Goal: Communication & Community: Answer question/provide support

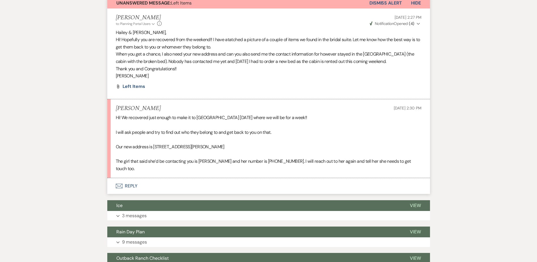
click at [140, 180] on button "Envelope Reply" at bounding box center [268, 186] width 323 height 16
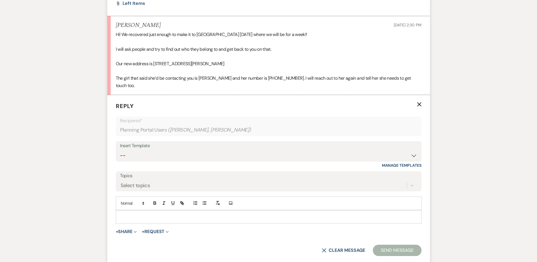
click at [144, 210] on div at bounding box center [268, 216] width 305 height 13
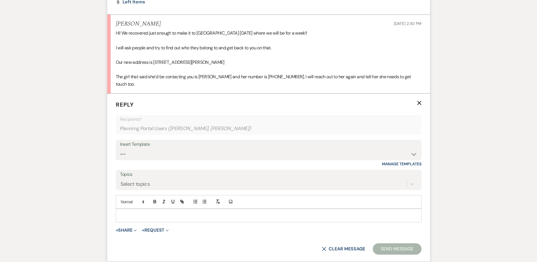
scroll to position [265, 0]
click at [189, 212] on p "Awesome! Have fun!!" at bounding box center [268, 215] width 297 height 6
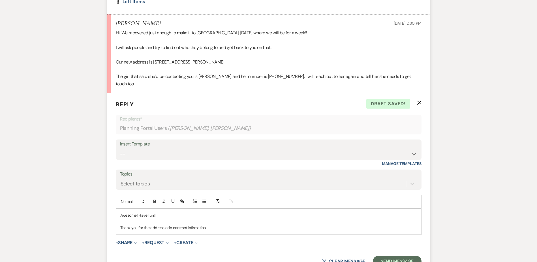
drag, startPoint x: 189, startPoint y: 210, endPoint x: 213, endPoint y: 215, distance: 24.1
click at [220, 224] on p "Thank you for the address adn contract infirmation" at bounding box center [268, 227] width 297 height 6
drag, startPoint x: 170, startPoint y: 219, endPoint x: 175, endPoint y: 232, distance: 13.8
click at [170, 224] on p "Thank you for the address adn contract information." at bounding box center [268, 227] width 297 height 6
click at [182, 224] on p "Thank you for the address and contract information." at bounding box center [268, 227] width 297 height 6
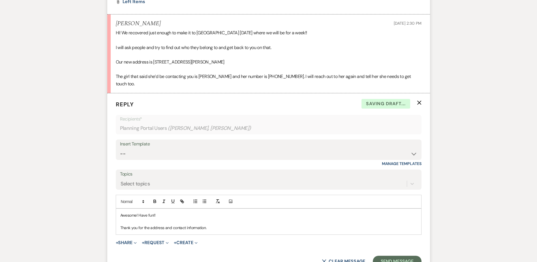
click at [217, 224] on p "Thank you for the address and contact information." at bounding box center [268, 227] width 297 height 6
click at [389, 255] on button "Send Message" at bounding box center [397, 260] width 48 height 11
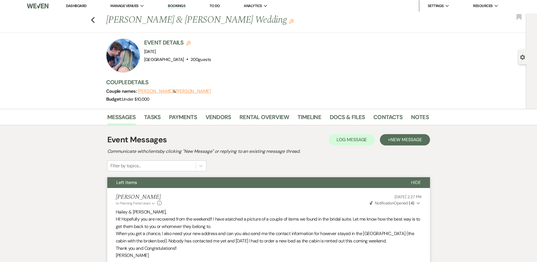
scroll to position [0, 0]
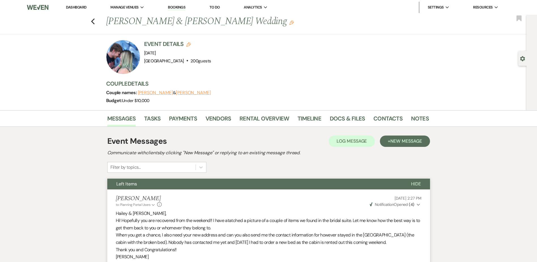
click at [142, 187] on button "Left Items" at bounding box center [254, 183] width 295 height 11
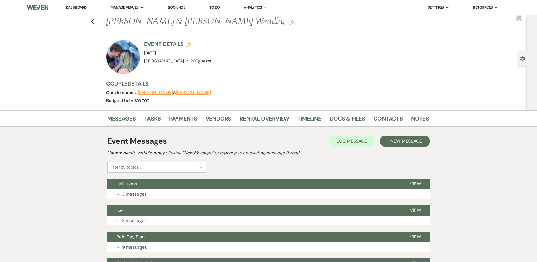
click at [74, 6] on link "Dashboard" at bounding box center [76, 7] width 20 height 5
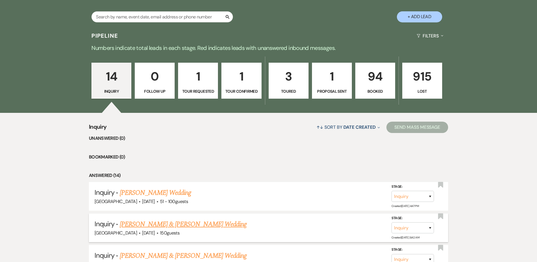
scroll to position [118, 0]
click at [165, 191] on link "[PERSON_NAME] Wedding" at bounding box center [156, 192] width 72 height 10
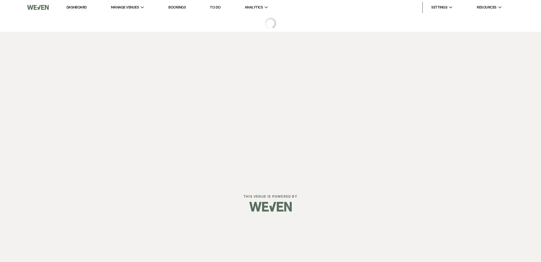
select select "2"
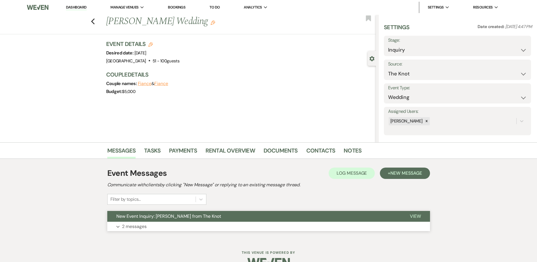
click at [175, 215] on span "New Event Inquiry: [PERSON_NAME] from The Knot" at bounding box center [168, 216] width 105 height 6
